Goal: Transaction & Acquisition: Book appointment/travel/reservation

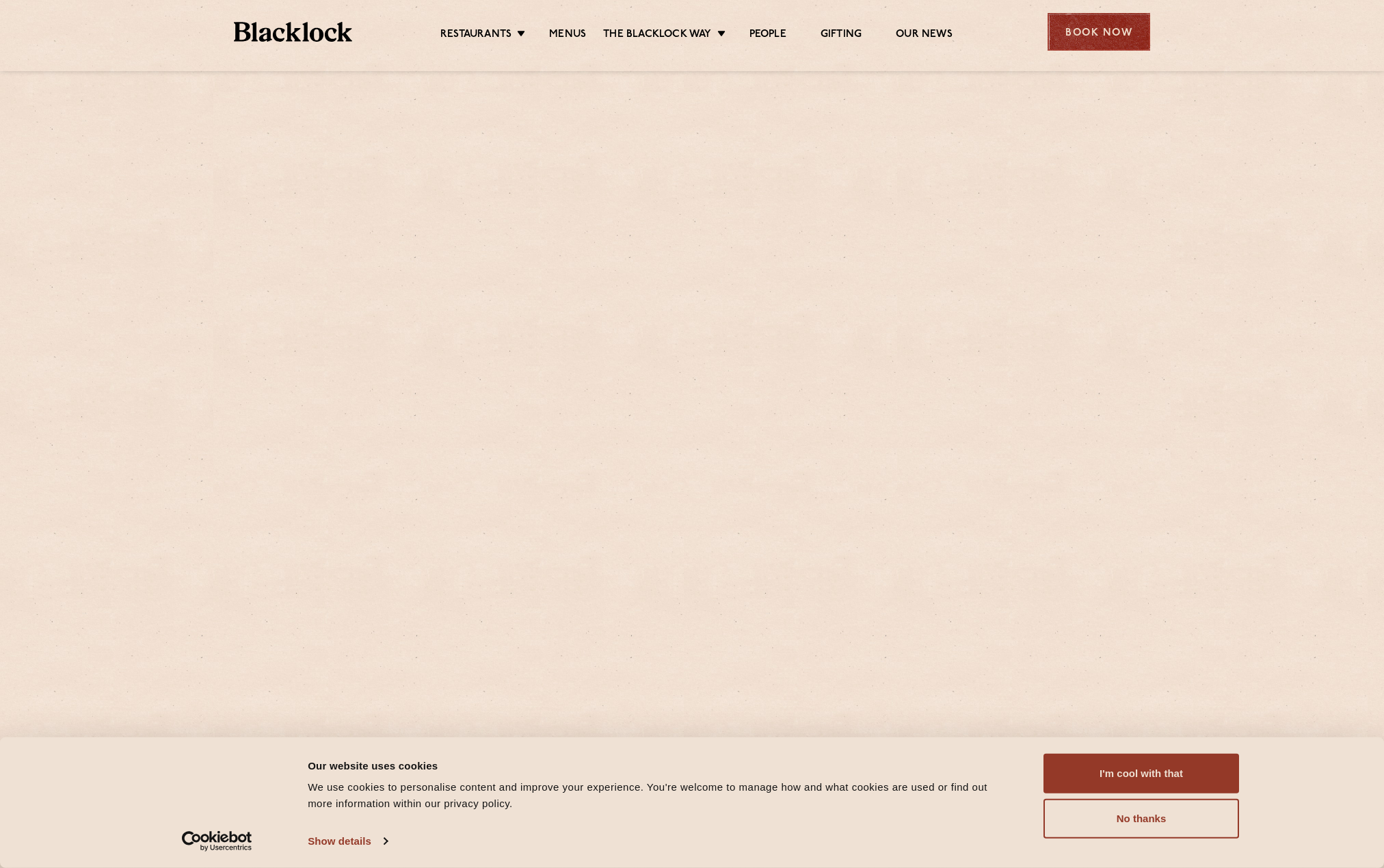
click at [1077, 51] on div "Book Now" at bounding box center [1099, 32] width 103 height 38
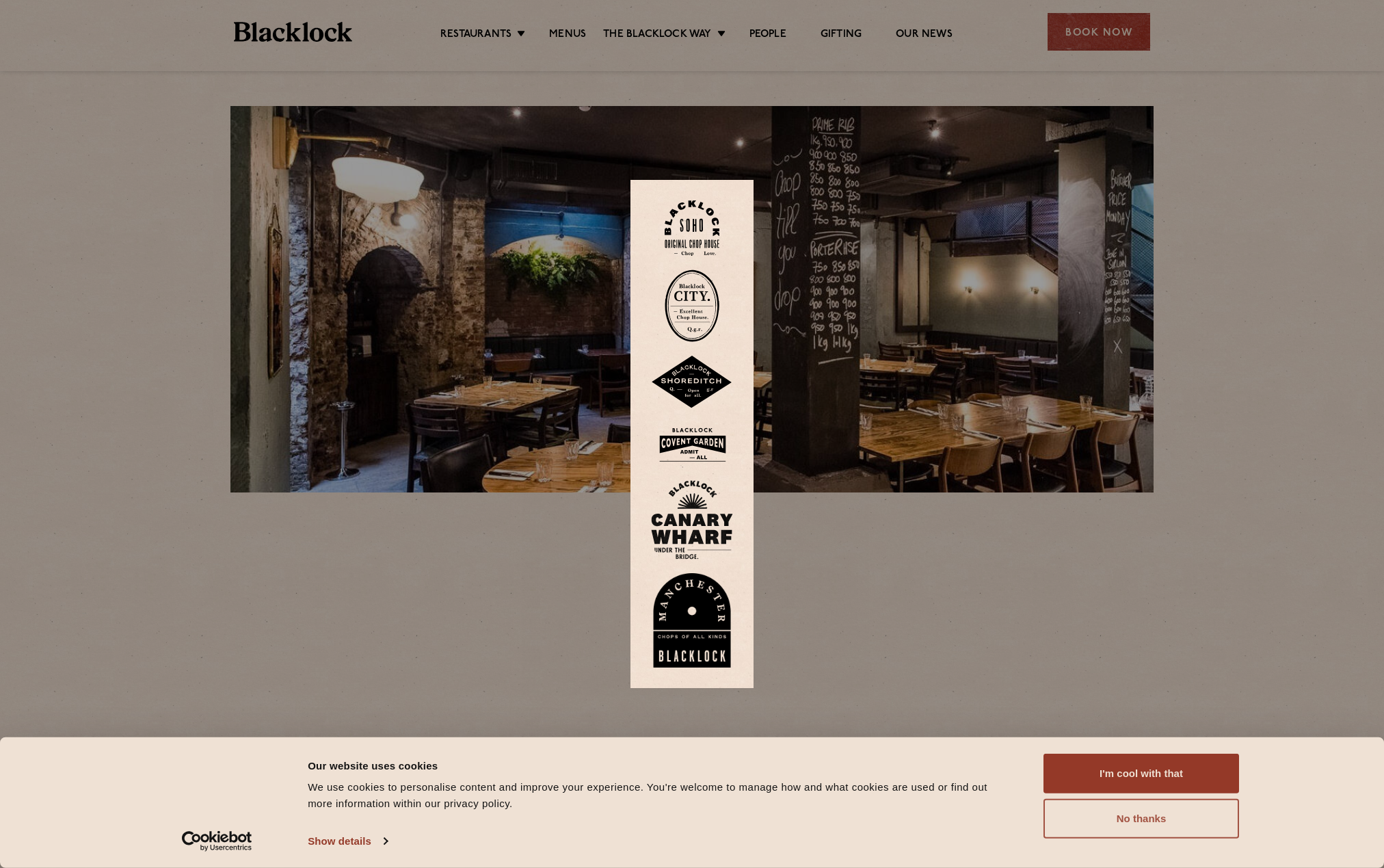
drag, startPoint x: 1125, startPoint y: 821, endPoint x: 1130, endPoint y: 799, distance: 22.6
click at [1125, 821] on button "No thanks" at bounding box center [1141, 818] width 196 height 40
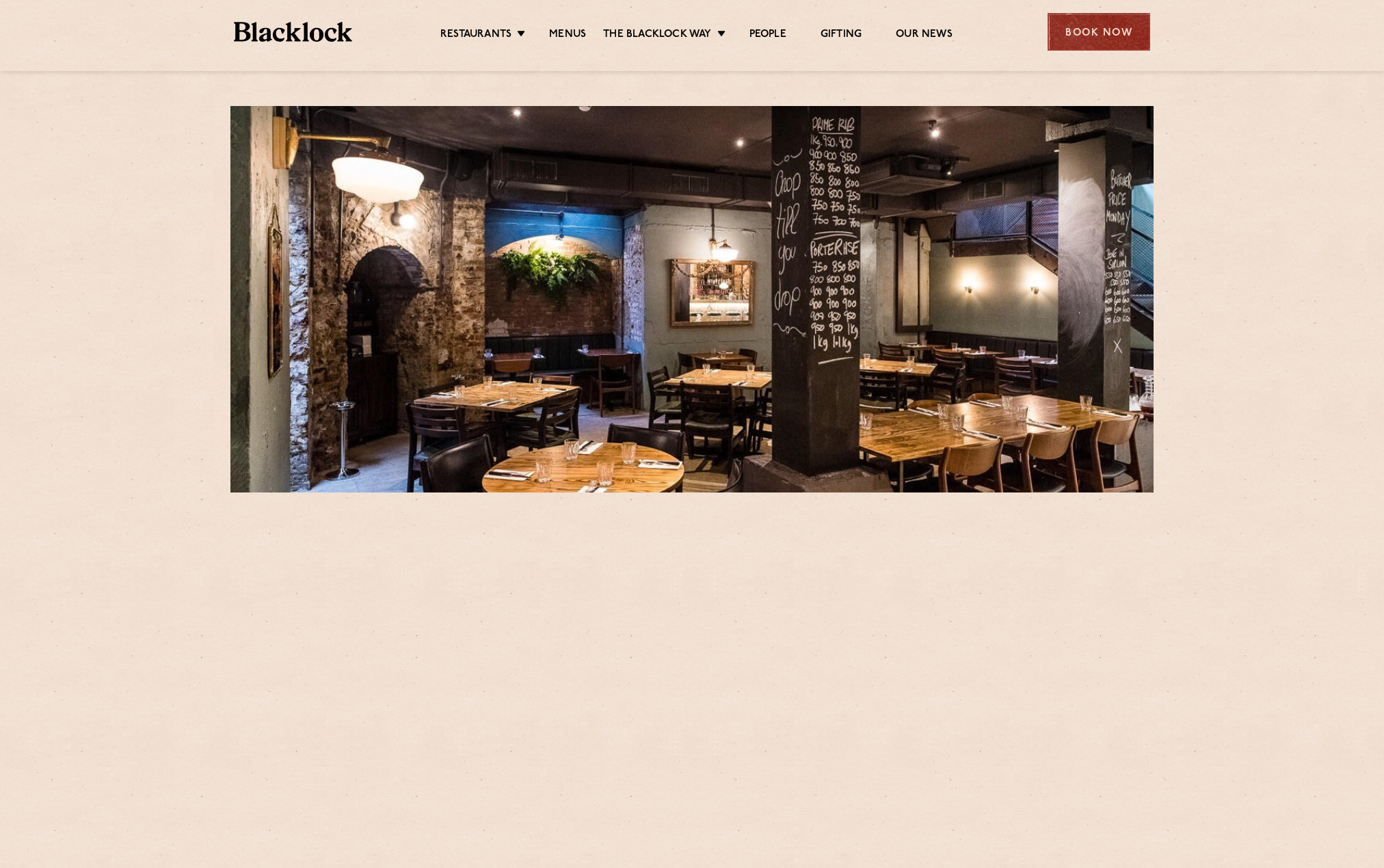
click at [1102, 42] on div "Book Now" at bounding box center [1099, 32] width 103 height 38
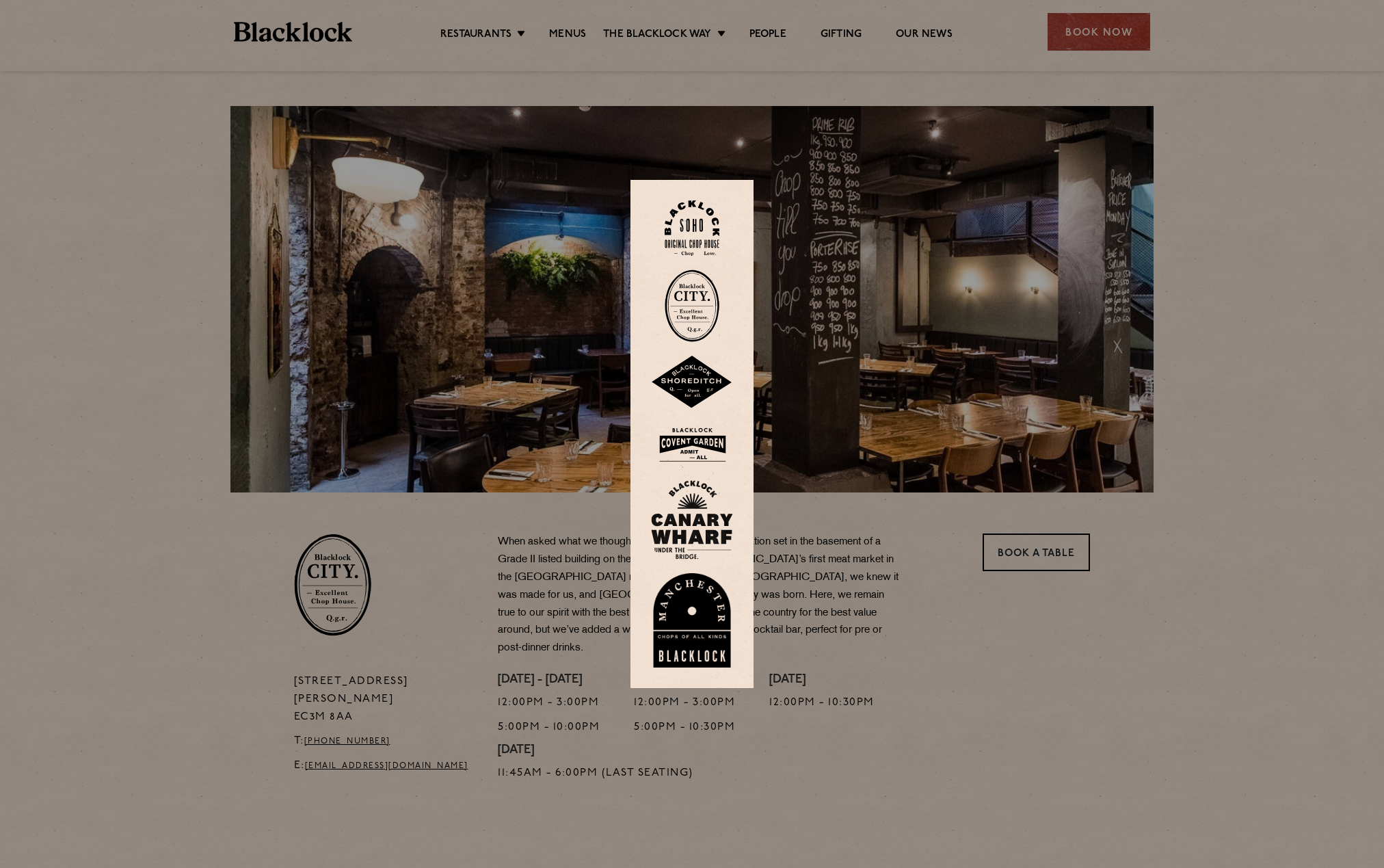
click at [874, 605] on div at bounding box center [692, 434] width 1384 height 868
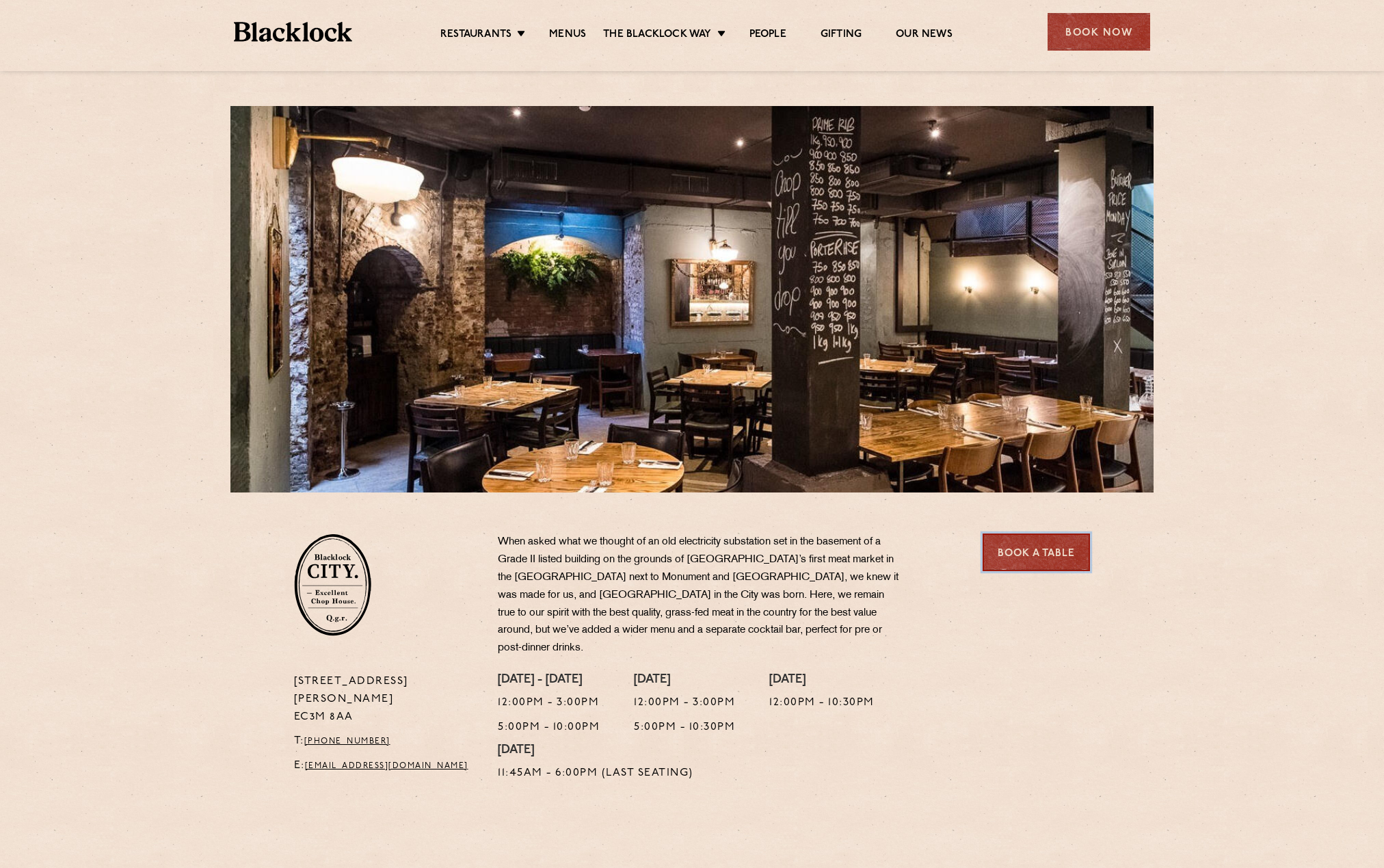
click at [995, 570] on link "Book a Table" at bounding box center [1036, 552] width 108 height 38
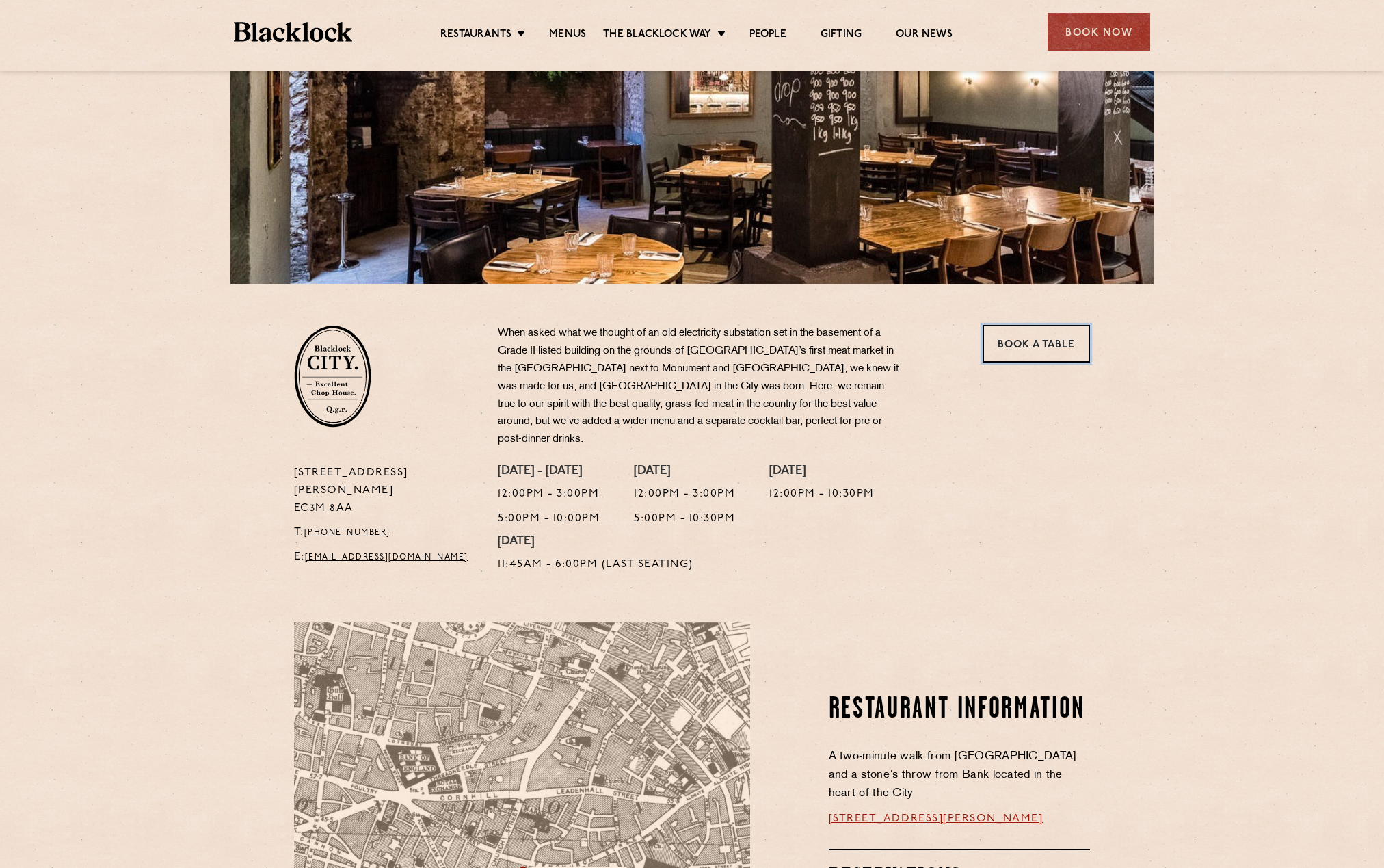
scroll to position [205, 0]
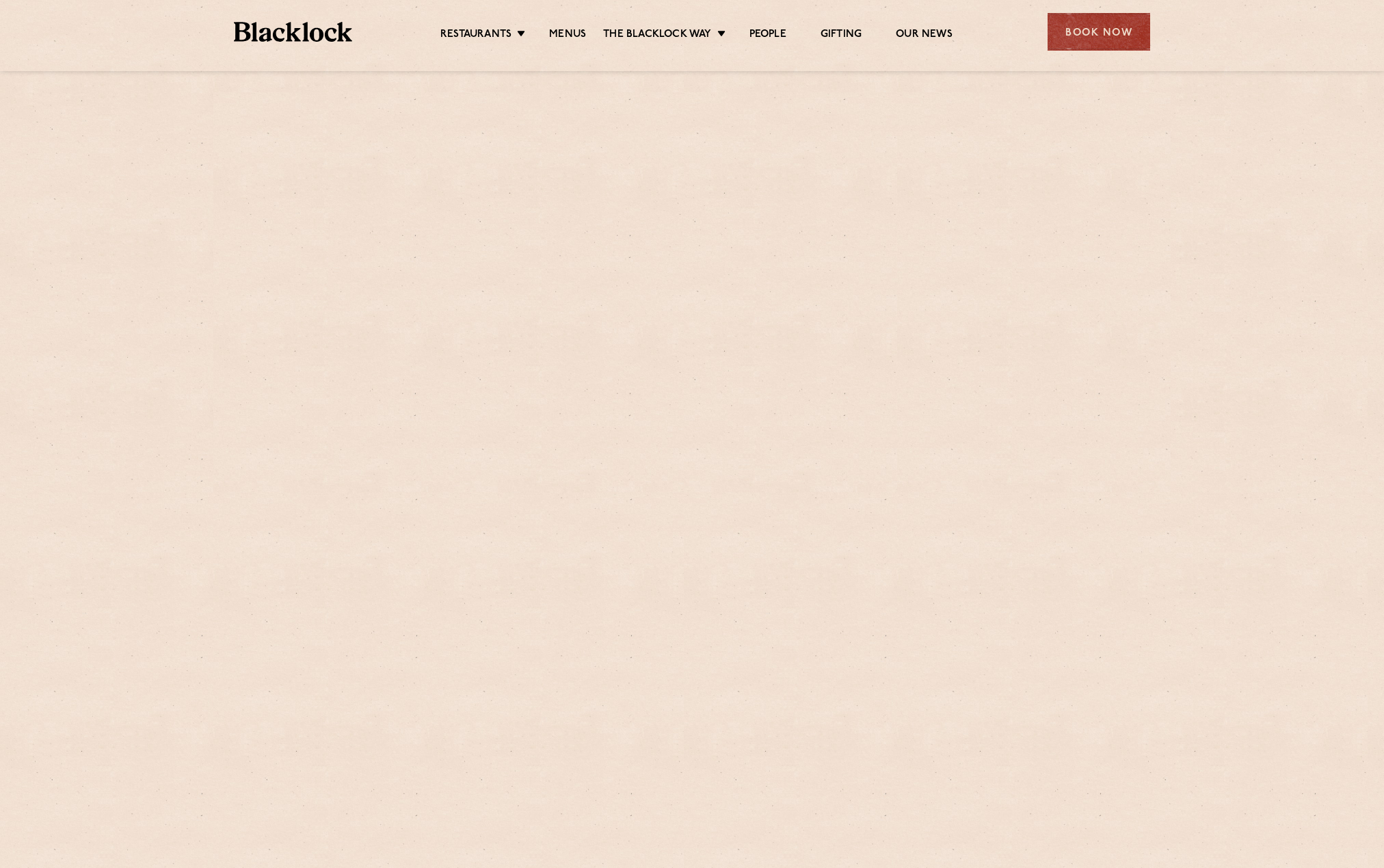
click at [1077, 452] on div at bounding box center [692, 299] width 924 height 387
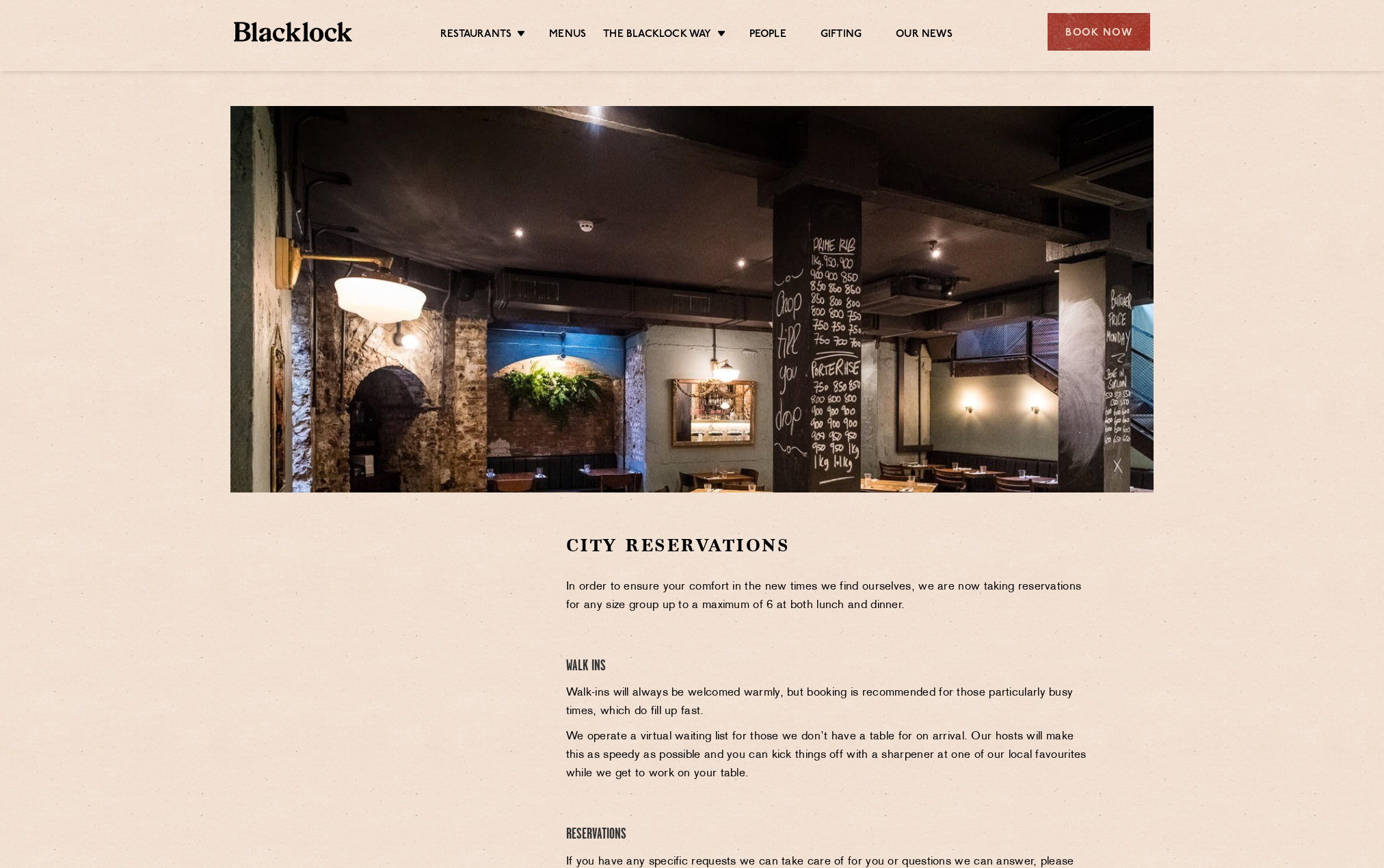
click at [1286, 171] on div "City Reservations In order to ensure your comfort in the new times we find ours…" at bounding box center [692, 494] width 1384 height 988
